Goal: Browse casually

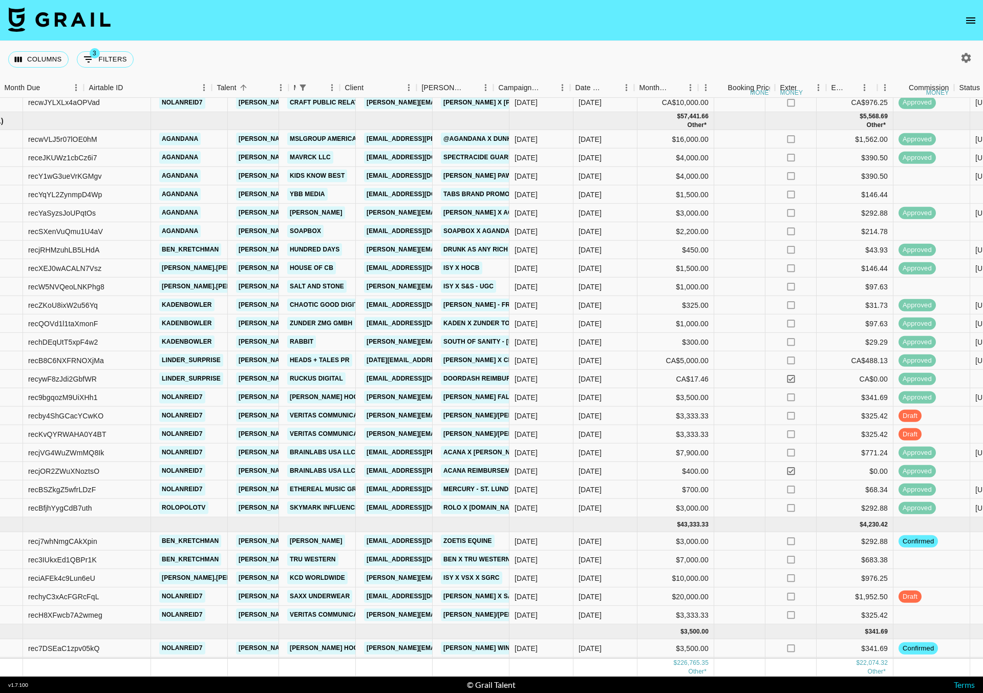
scroll to position [507, 239]
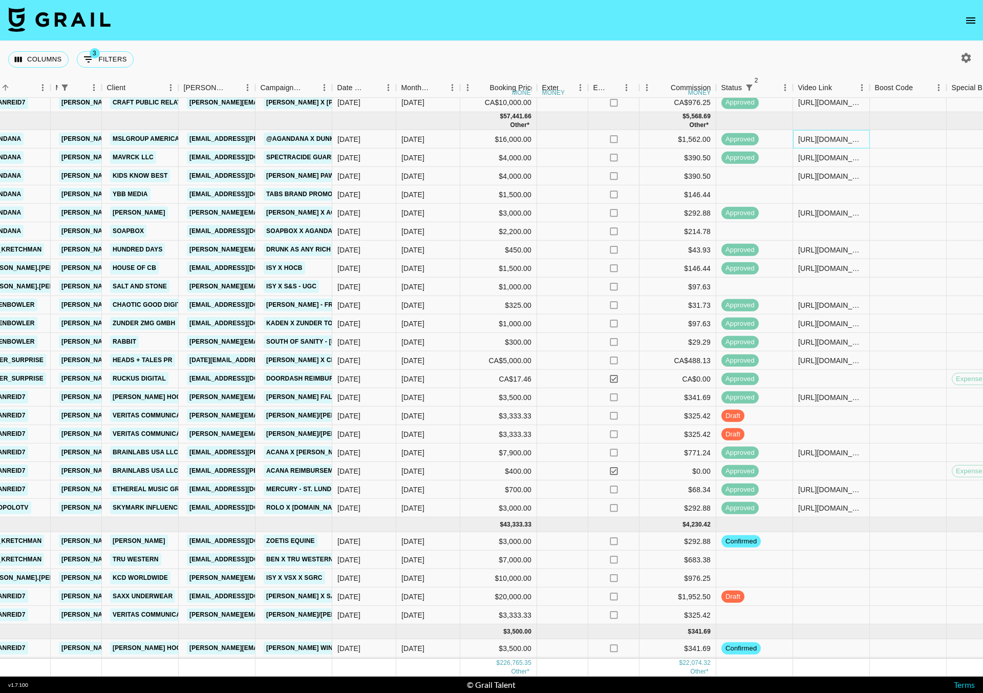
click at [830, 134] on div "[URL][DOMAIN_NAME]" at bounding box center [831, 139] width 66 height 10
click at [830, 135] on input "[URL][DOMAIN_NAME]" at bounding box center [831, 139] width 75 height 8
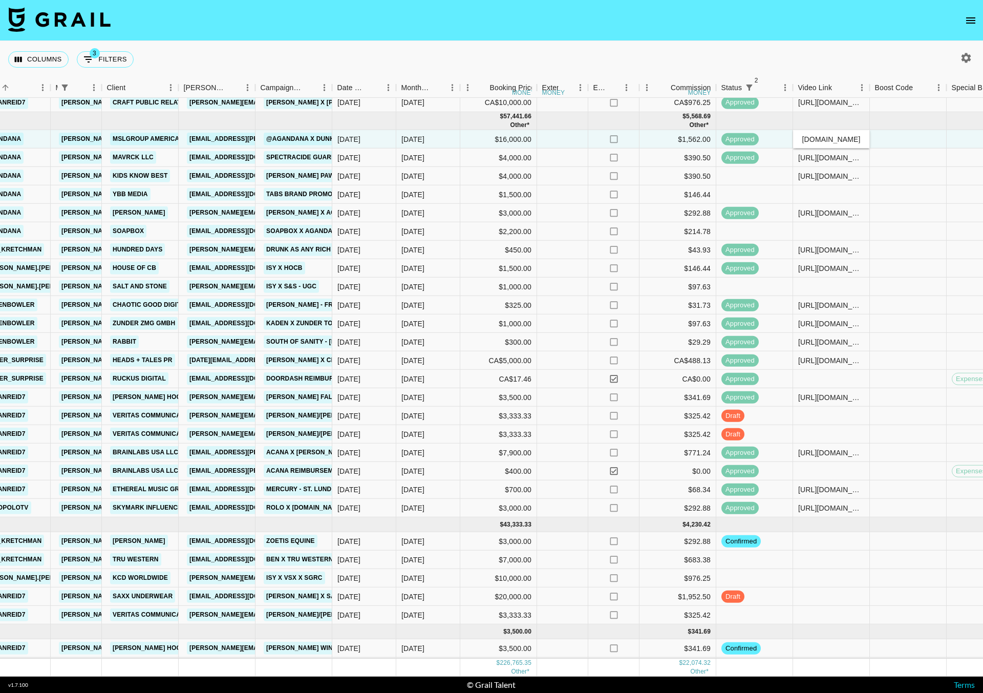
click at [830, 135] on input "[URL][DOMAIN_NAME]" at bounding box center [831, 139] width 75 height 8
click at [884, 148] on div at bounding box center [908, 157] width 77 height 18
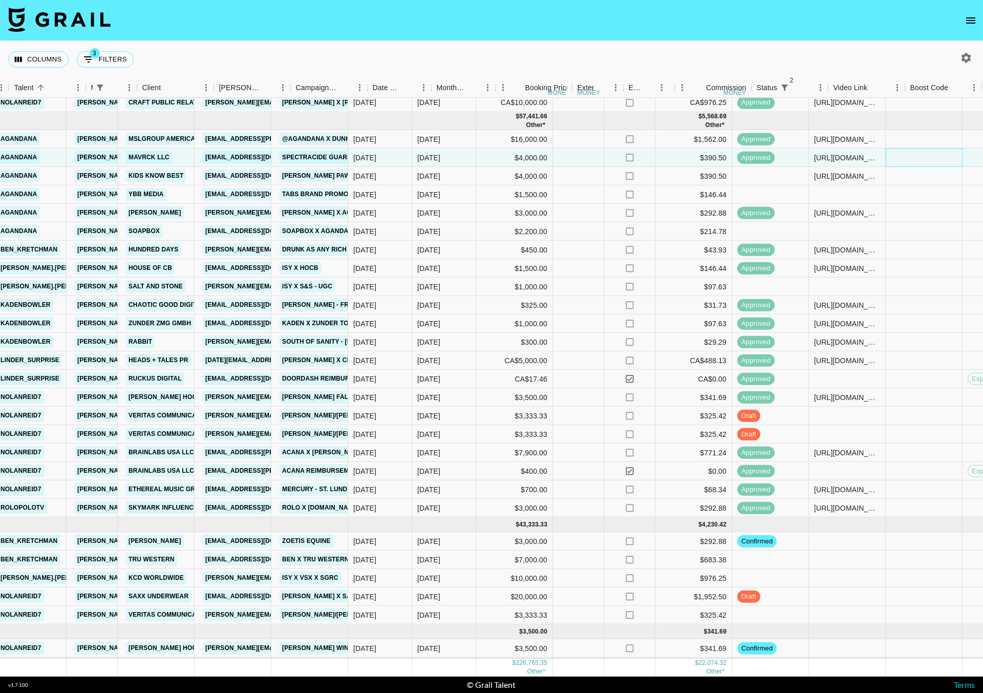
scroll to position [507, 236]
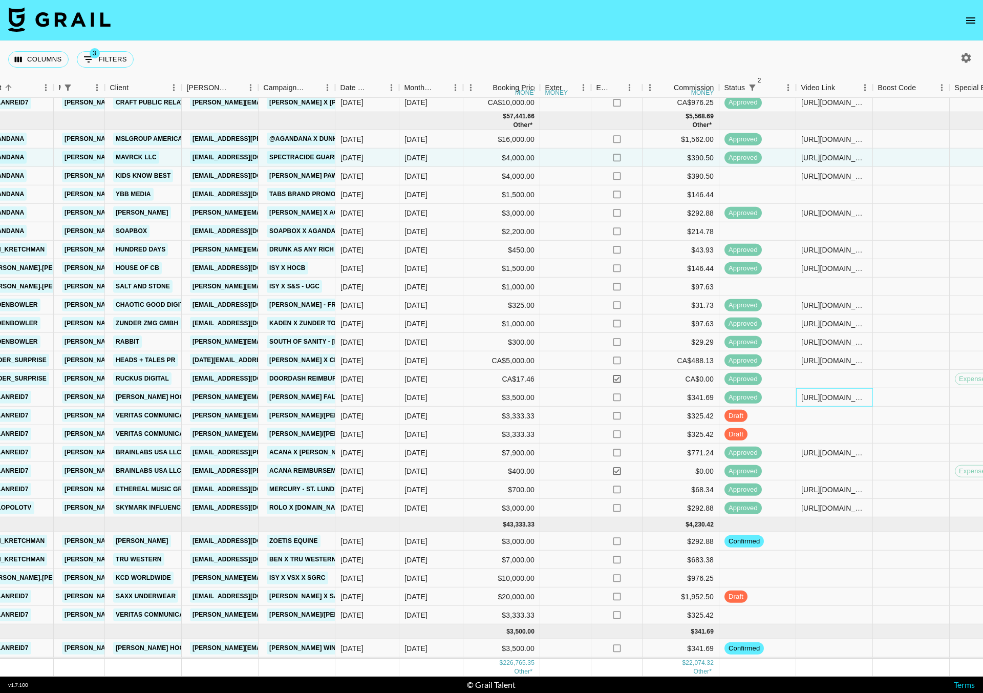
click at [825, 392] on div "[URL][DOMAIN_NAME]" at bounding box center [834, 397] width 66 height 10
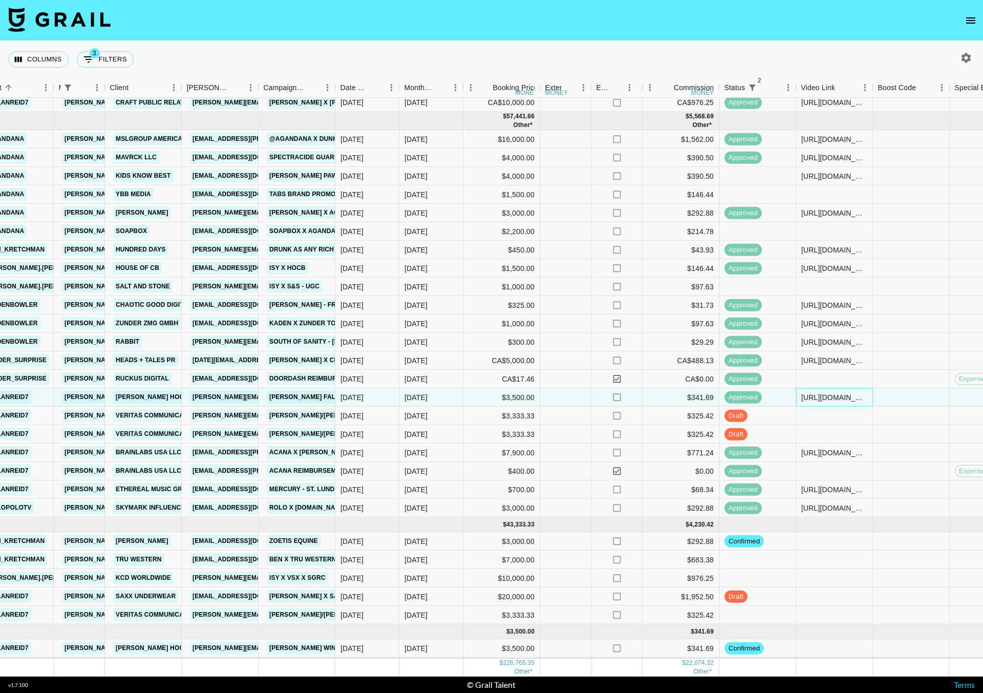
click at [825, 392] on div "[URL][DOMAIN_NAME]" at bounding box center [834, 397] width 66 height 10
click at [912, 388] on div at bounding box center [911, 397] width 77 height 18
click at [826, 355] on div "[URL][DOMAIN_NAME]" at bounding box center [834, 360] width 66 height 10
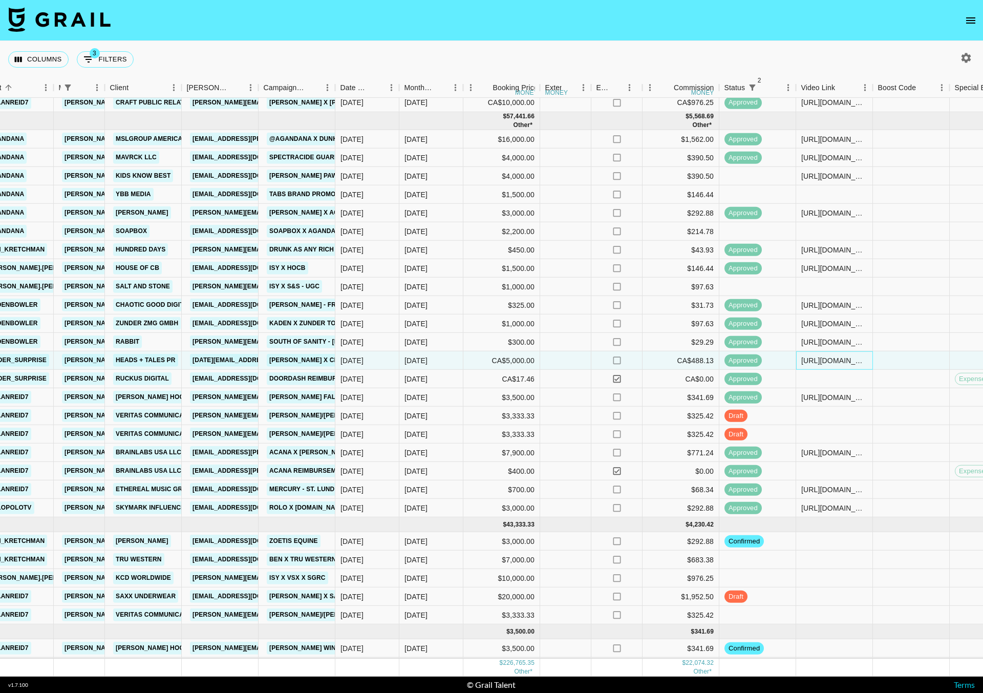
click at [835, 355] on div "[URL][DOMAIN_NAME]" at bounding box center [834, 360] width 66 height 10
click at [884, 351] on div at bounding box center [911, 360] width 77 height 18
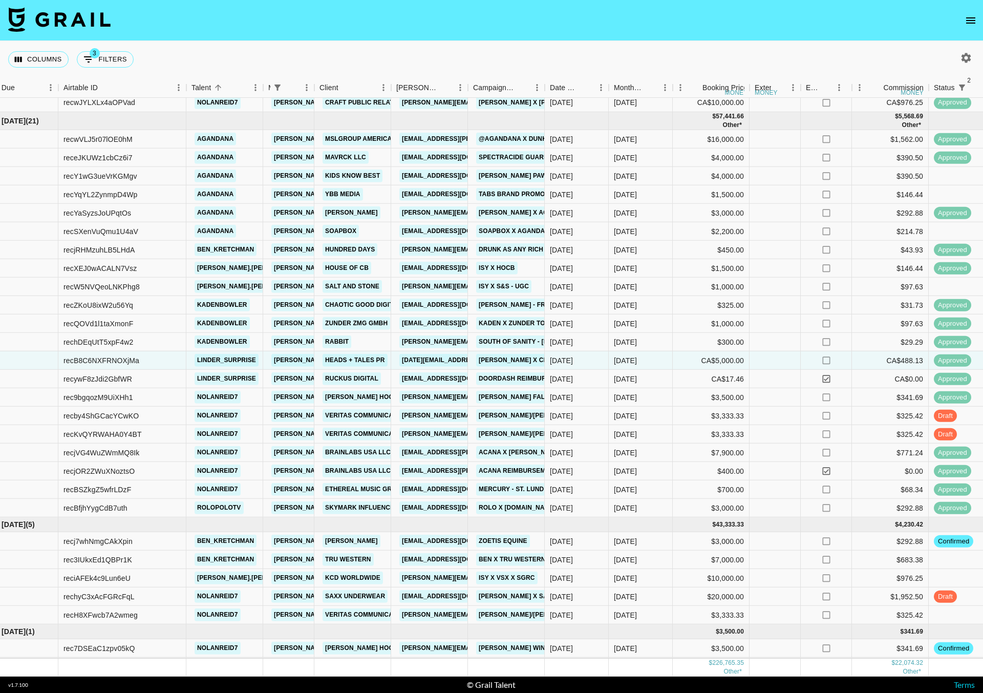
scroll to position [507, 0]
